Goal: Task Accomplishment & Management: Use online tool/utility

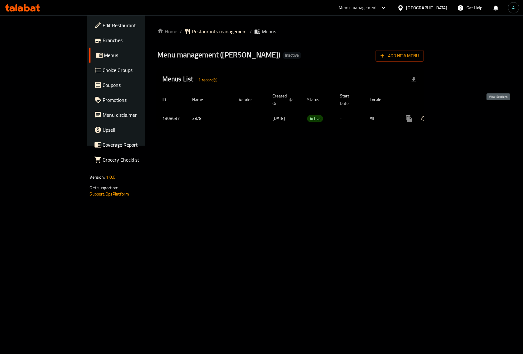
click at [458, 115] on icon "enhanced table" at bounding box center [453, 118] width 7 height 7
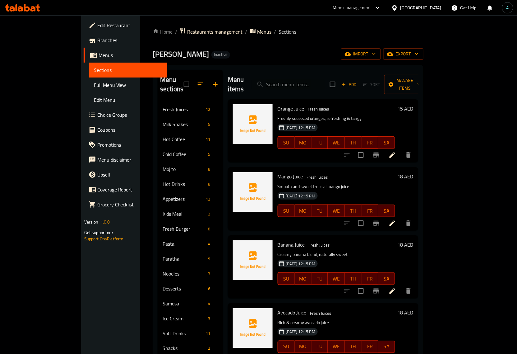
click at [89, 80] on link "Full Menu View" at bounding box center [128, 84] width 79 height 15
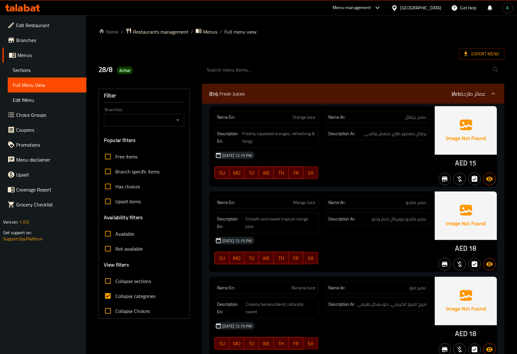
click at [119, 295] on span "Collapse categories" at bounding box center [135, 295] width 40 height 7
click at [115, 295] on input "Collapse categories" at bounding box center [107, 295] width 15 height 15
checkbox input "false"
drag, startPoint x: 453, startPoint y: 164, endPoint x: 469, endPoint y: 164, distance: 15.2
click at [469, 164] on div "AED 15" at bounding box center [466, 146] width 62 height 80
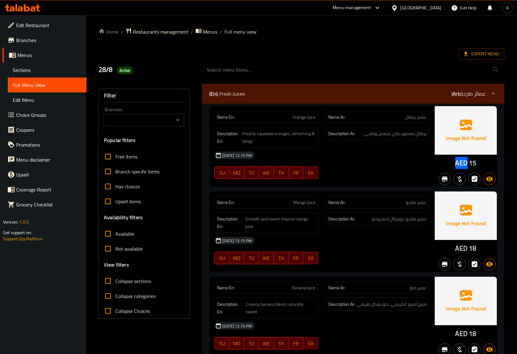
copy span "AED"
click at [478, 55] on span "Export Menu" at bounding box center [481, 54] width 35 height 8
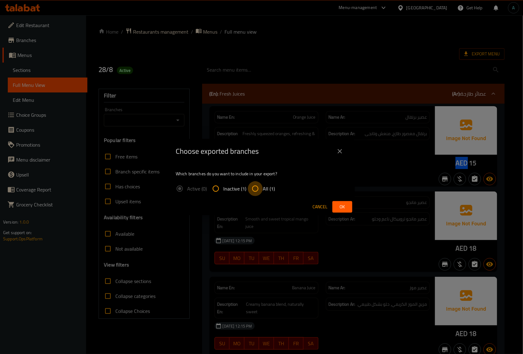
click at [256, 181] on input "All (1)" at bounding box center [255, 188] width 15 height 15
radio input "true"
click at [345, 202] on button "Ok" at bounding box center [342, 207] width 20 height 12
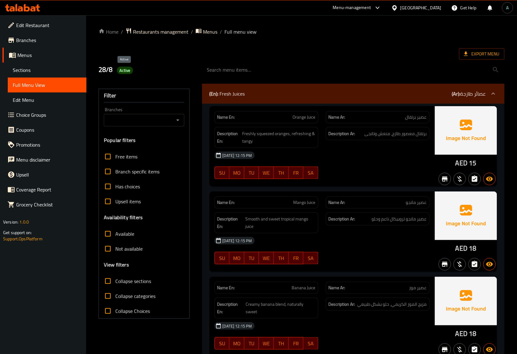
click at [128, 72] on span "Active" at bounding box center [125, 70] width 16 height 6
click at [125, 74] on div "Active" at bounding box center [125, 70] width 16 height 7
copy span "Active"
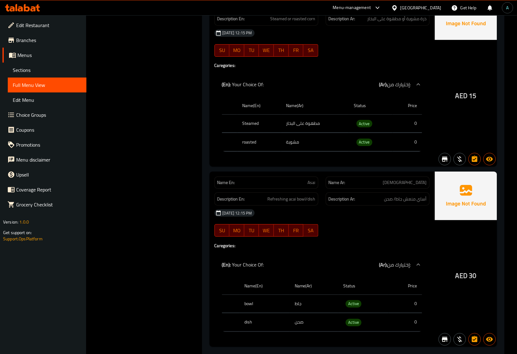
scroll to position [10223, 0]
